Goal: Information Seeking & Learning: Learn about a topic

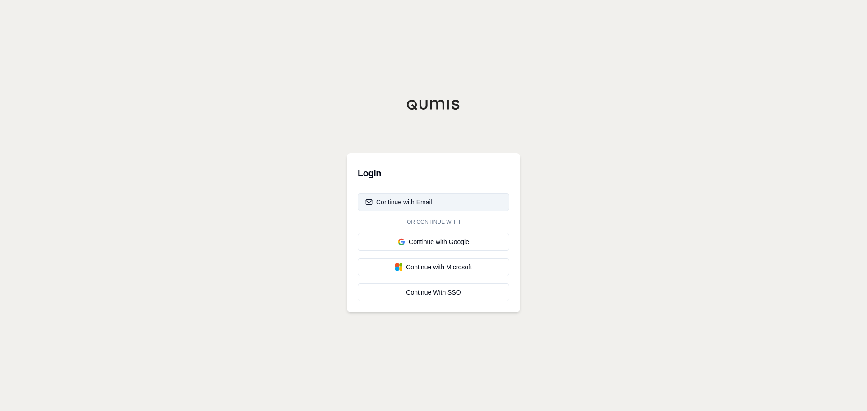
click at [421, 205] on div "Continue with Email" at bounding box center [398, 202] width 67 height 9
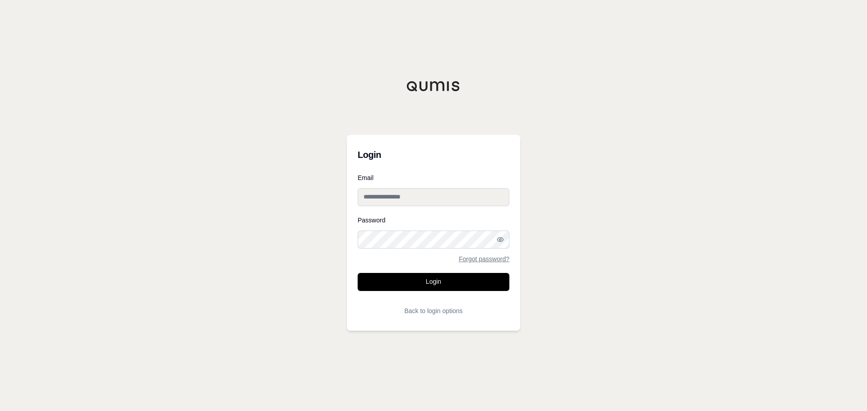
click at [421, 199] on input "Email" at bounding box center [434, 197] width 152 height 18
type input "**********"
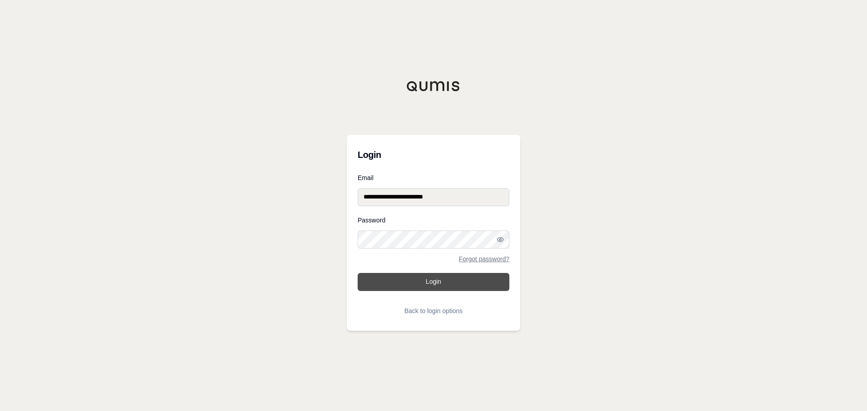
click at [419, 277] on button "Login" at bounding box center [434, 282] width 152 height 18
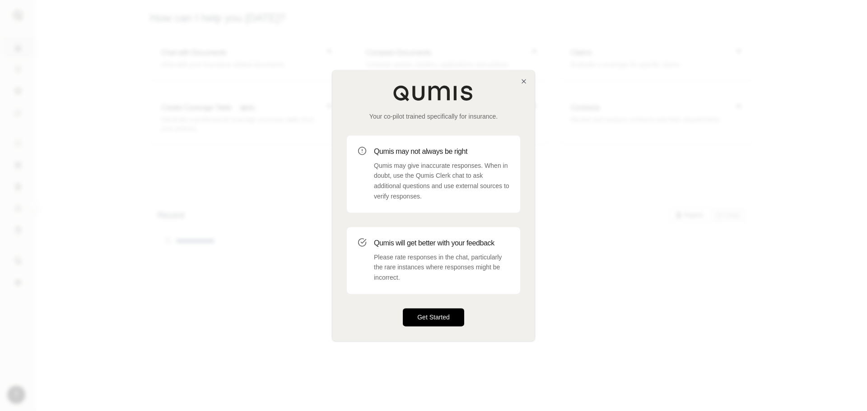
click at [449, 318] on button "Get Started" at bounding box center [433, 317] width 61 height 18
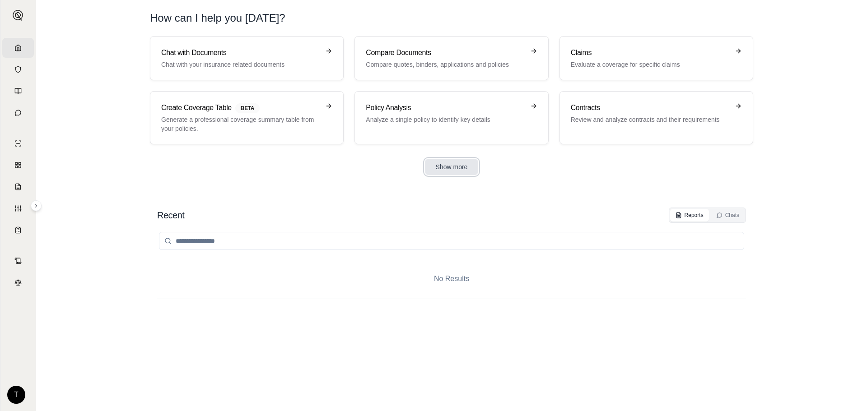
click at [438, 162] on button "Show more" at bounding box center [452, 167] width 54 height 16
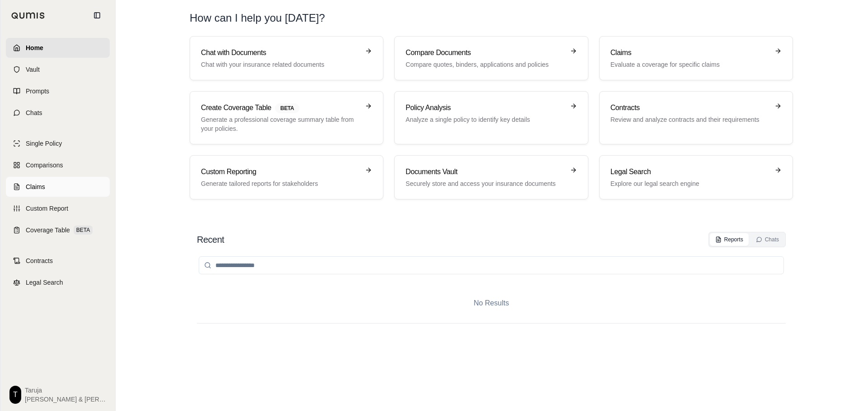
click at [52, 180] on link "Claims" at bounding box center [58, 187] width 104 height 20
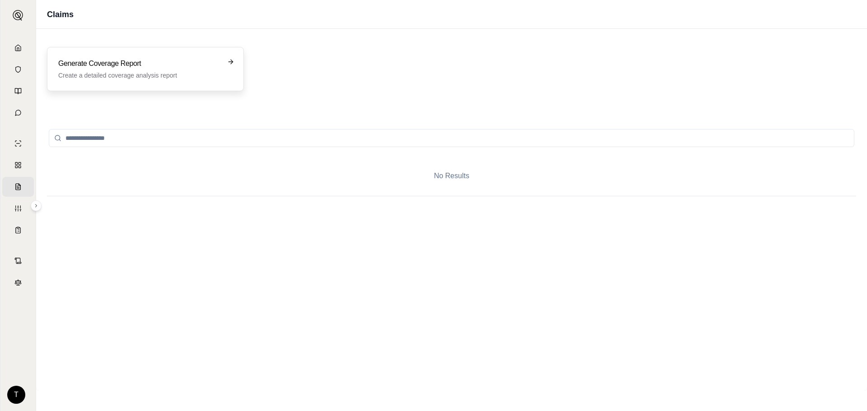
click at [201, 75] on p "Create a detailed coverage analysis report" at bounding box center [139, 75] width 162 height 9
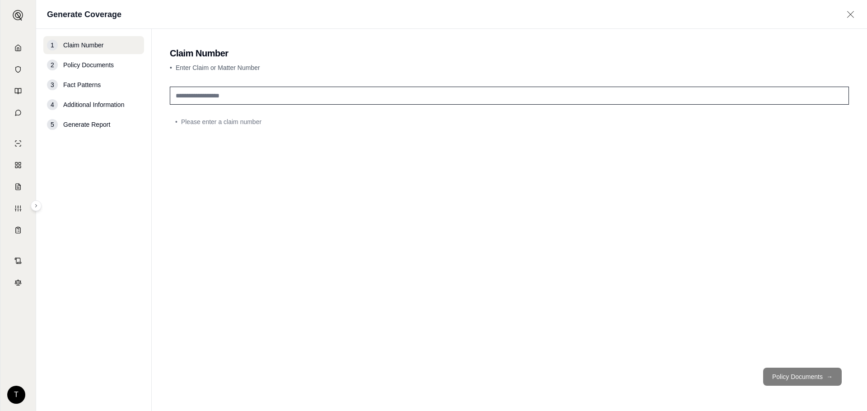
click at [98, 54] on div "1 Claim Number" at bounding box center [93, 45] width 101 height 18
click at [97, 69] on span "Policy Documents" at bounding box center [88, 65] width 51 height 9
click at [91, 88] on span "Fact Patterns" at bounding box center [81, 84] width 37 height 9
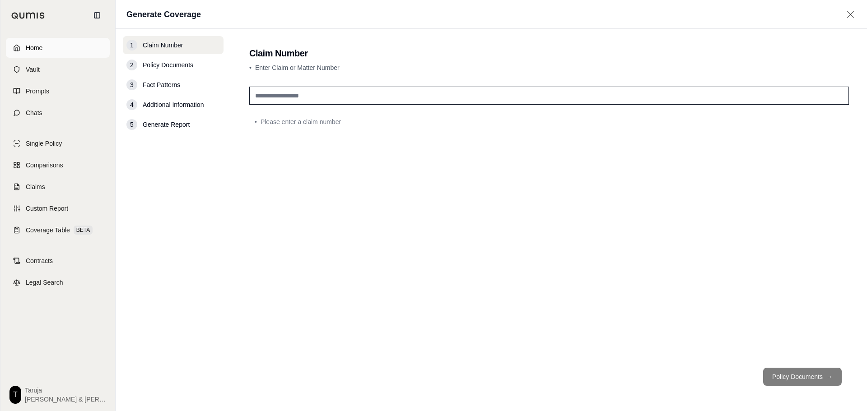
click at [54, 39] on link "Home" at bounding box center [58, 48] width 104 height 20
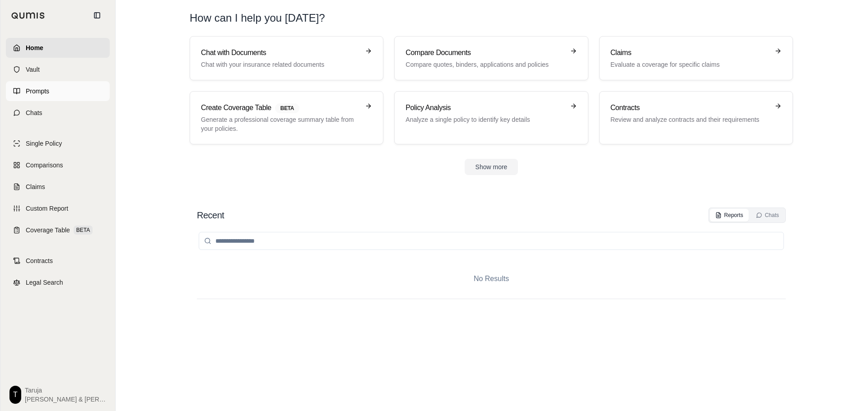
click at [74, 91] on link "Prompts" at bounding box center [58, 91] width 104 height 20
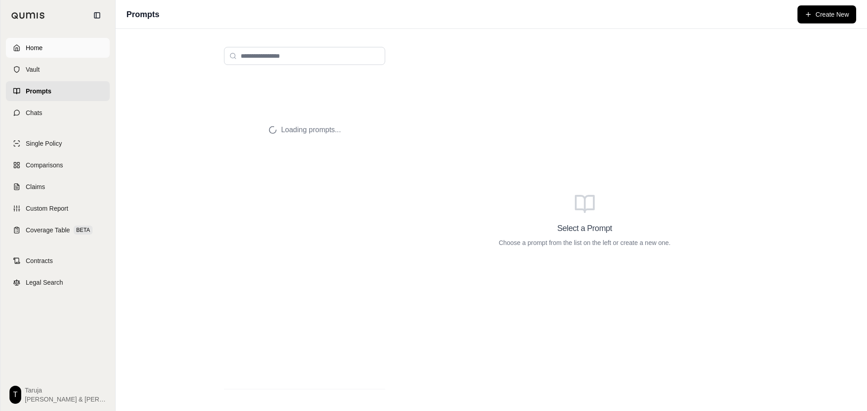
click at [65, 41] on link "Home" at bounding box center [58, 48] width 104 height 20
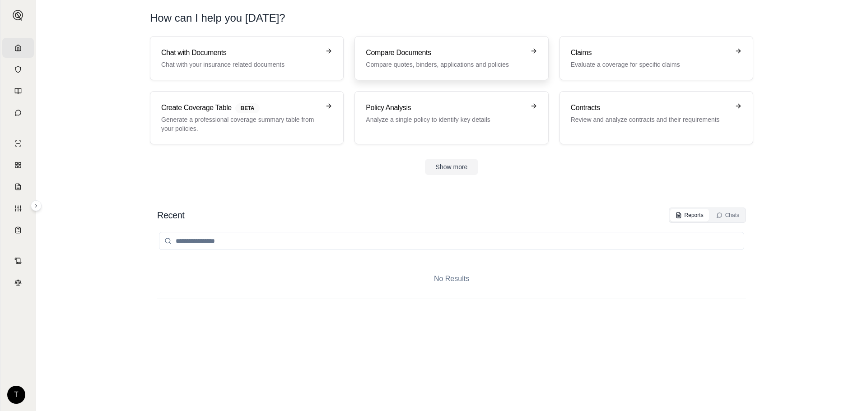
click at [423, 55] on h3 "Compare Documents" at bounding box center [445, 52] width 159 height 11
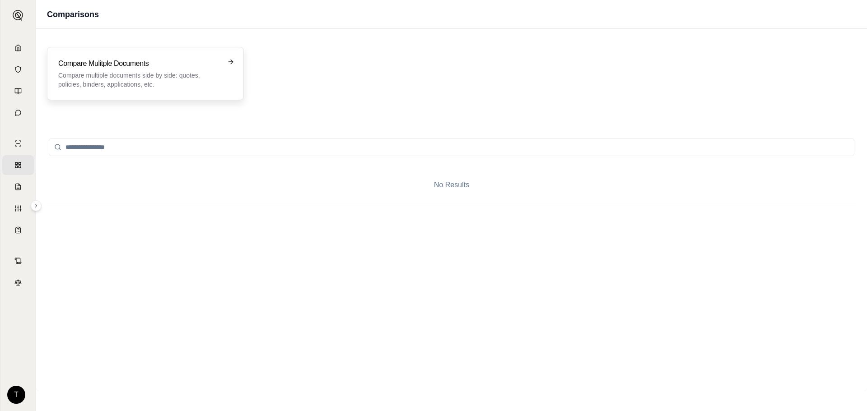
click at [149, 70] on div "Compare Mulitple Documents Compare multiple documents side by side: quotes, pol…" at bounding box center [139, 73] width 162 height 31
click at [136, 74] on p "Compare multiple documents side by side: quotes, policies, binders, application…" at bounding box center [139, 80] width 162 height 18
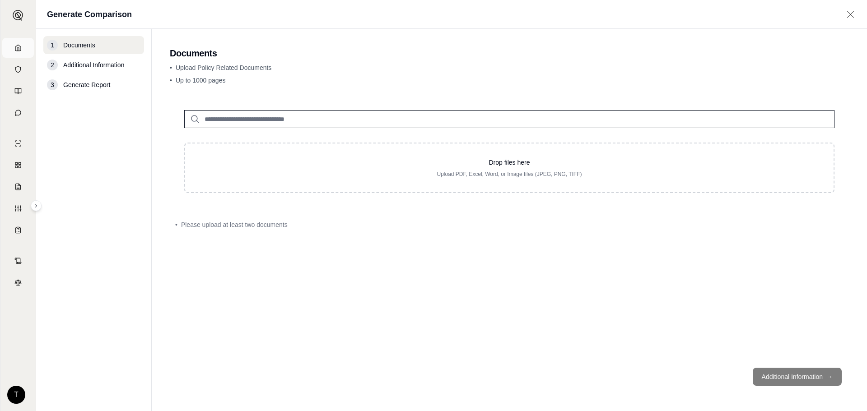
click at [23, 51] on link "Home" at bounding box center [18, 48] width 32 height 20
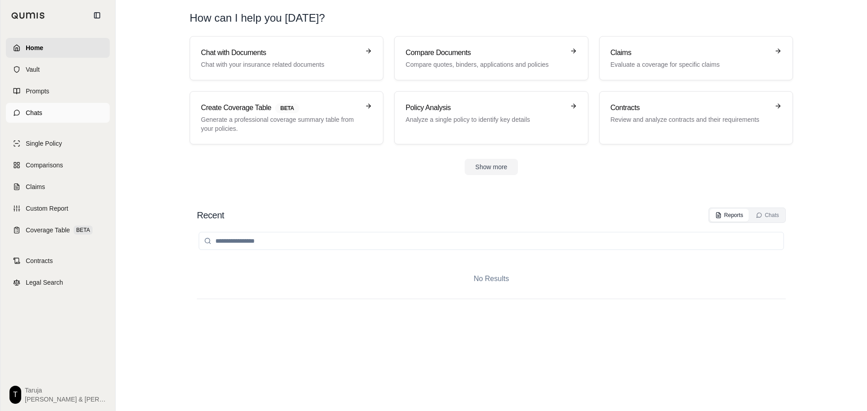
click at [48, 120] on link "Chats" at bounding box center [58, 113] width 104 height 20
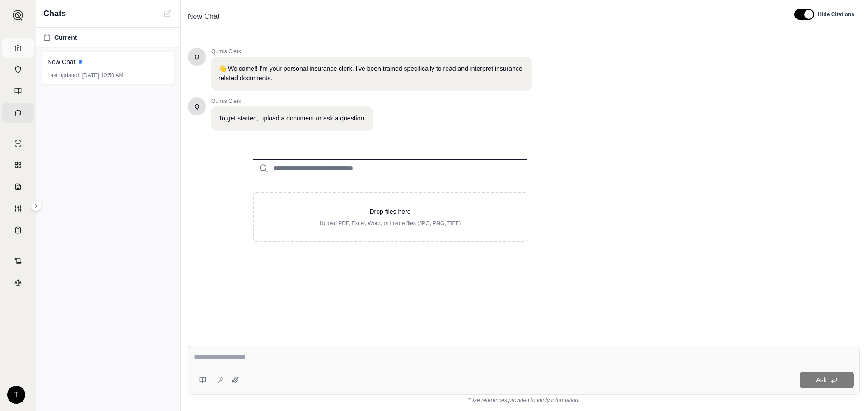
click at [23, 52] on link "Home" at bounding box center [18, 48] width 32 height 20
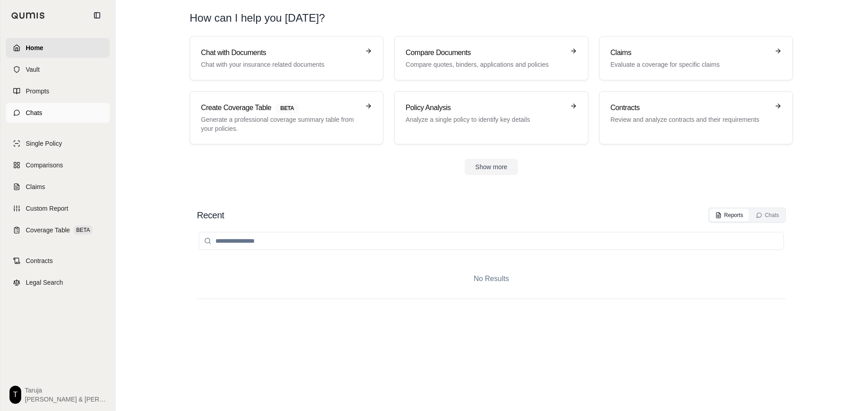
click at [19, 109] on icon at bounding box center [16, 112] width 7 height 7
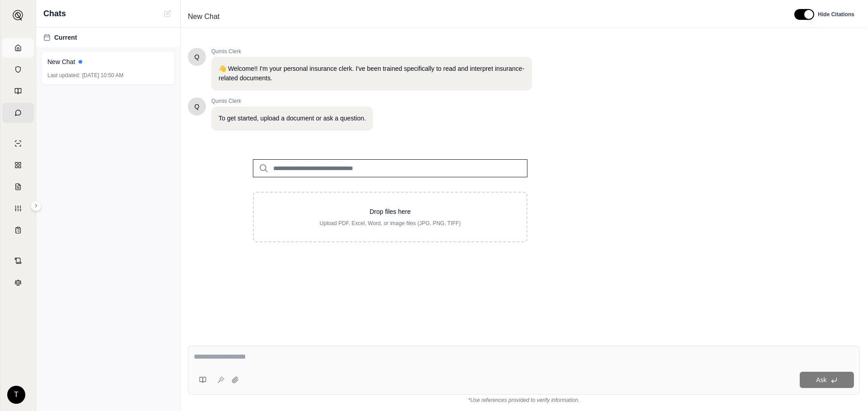
click at [19, 42] on link "Home" at bounding box center [18, 48] width 32 height 20
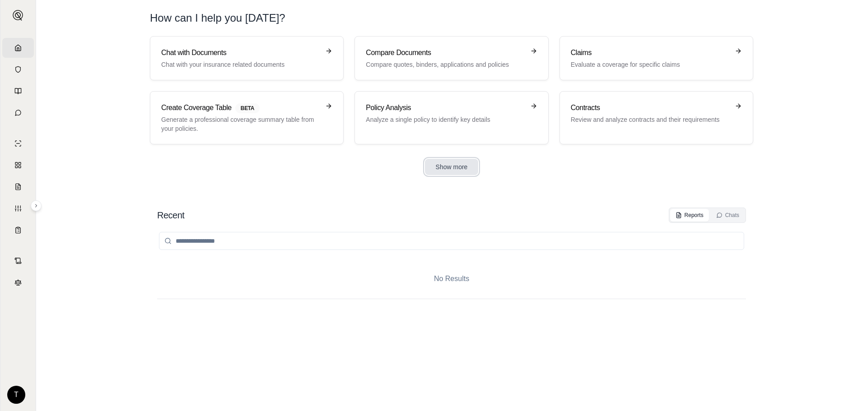
click at [456, 173] on button "Show more" at bounding box center [452, 167] width 54 height 16
